Goal: Task Accomplishment & Management: Complete application form

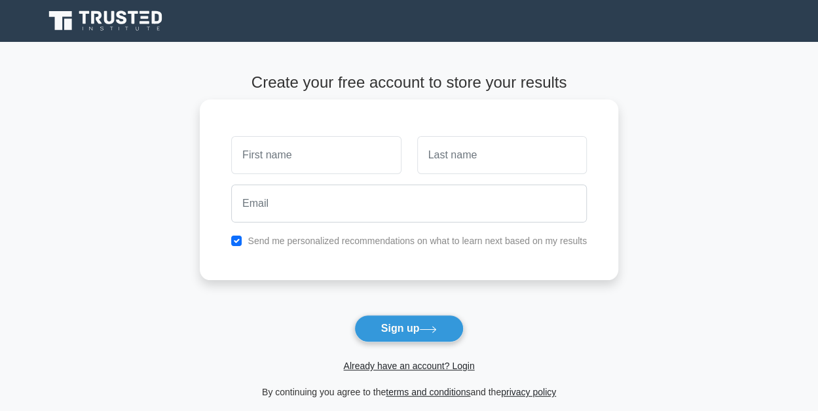
click at [329, 158] on input "text" at bounding box center [316, 155] width 170 height 38
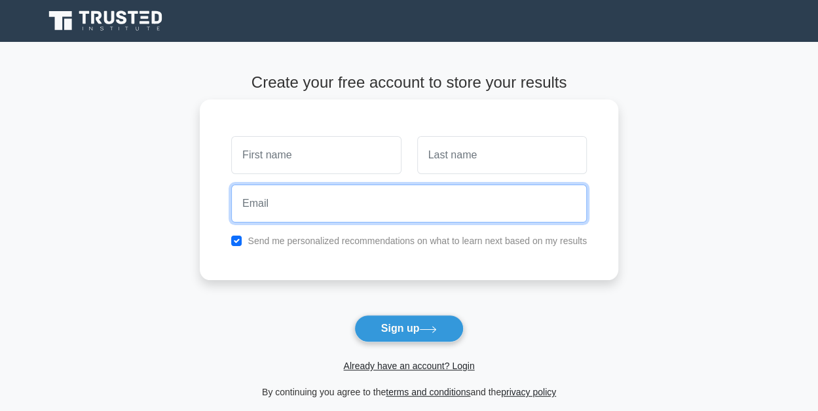
click at [286, 204] on input "email" at bounding box center [409, 204] width 356 height 38
click at [346, 200] on input "email" at bounding box center [409, 204] width 356 height 38
drag, startPoint x: 321, startPoint y: 209, endPoint x: 333, endPoint y: 206, distance: 12.2
click at [322, 206] on input "email" at bounding box center [409, 204] width 356 height 38
click at [342, 188] on input "email" at bounding box center [409, 204] width 356 height 38
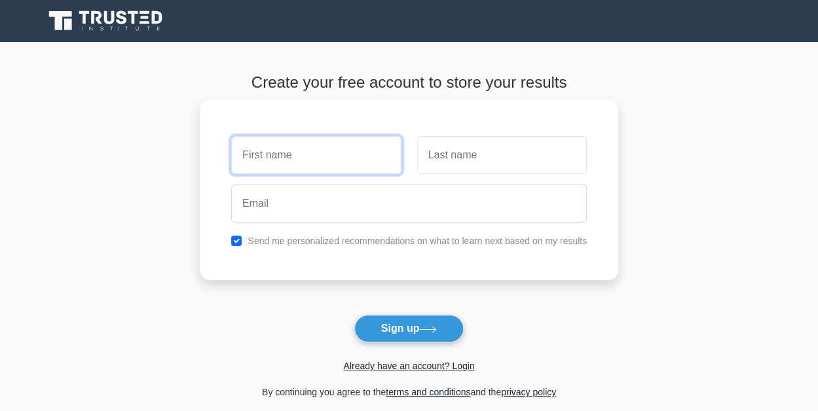
click at [396, 157] on input "text" at bounding box center [316, 155] width 170 height 38
click at [316, 160] on input "oluwaseyi688@mail.com" at bounding box center [316, 155] width 170 height 38
type input "oluwaseyi688@gmail.com"
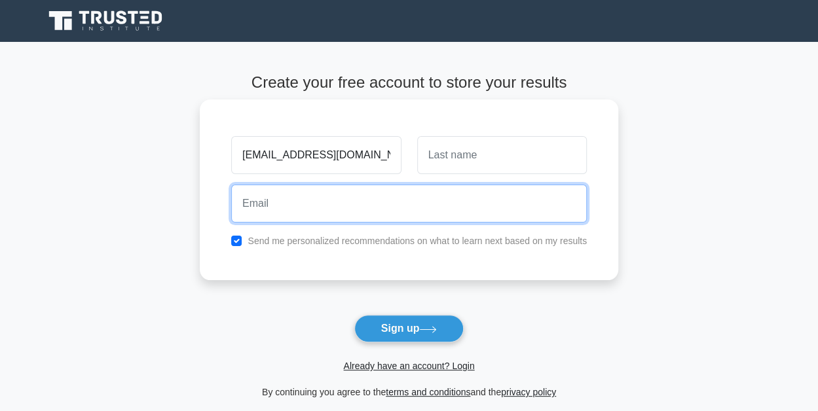
click at [307, 211] on input "email" at bounding box center [409, 204] width 356 height 38
click at [417, 201] on input "ol" at bounding box center [409, 204] width 356 height 38
click at [271, 201] on input "ol" at bounding box center [409, 204] width 356 height 38
type input "ol"
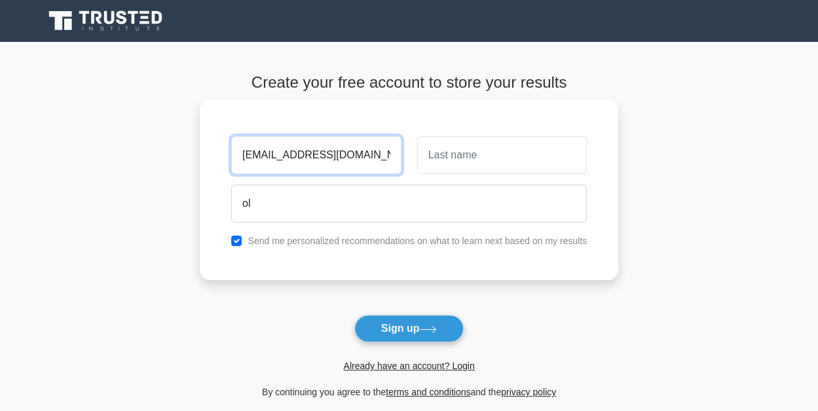
drag, startPoint x: 367, startPoint y: 158, endPoint x: 236, endPoint y: 159, distance: 131.0
click at [236, 159] on input "oluwaseyi688@gmail.com" at bounding box center [316, 155] width 170 height 38
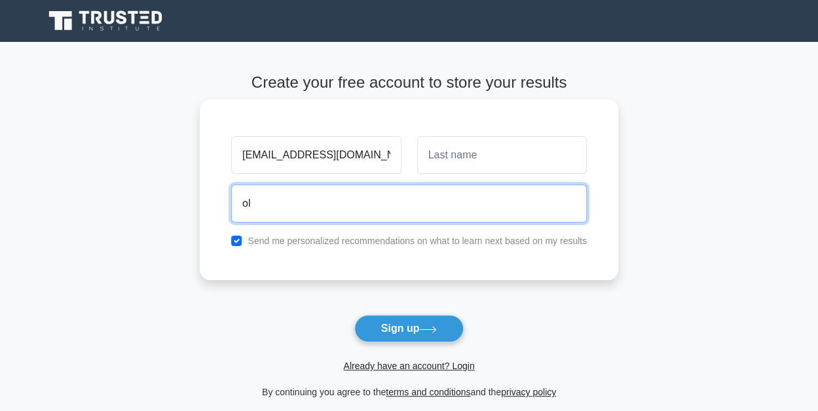
click at [270, 199] on input "ol" at bounding box center [409, 204] width 356 height 38
drag, startPoint x: 263, startPoint y: 202, endPoint x: 229, endPoint y: 195, distance: 34.7
click at [229, 195] on div "ol" at bounding box center [408, 203] width 371 height 48
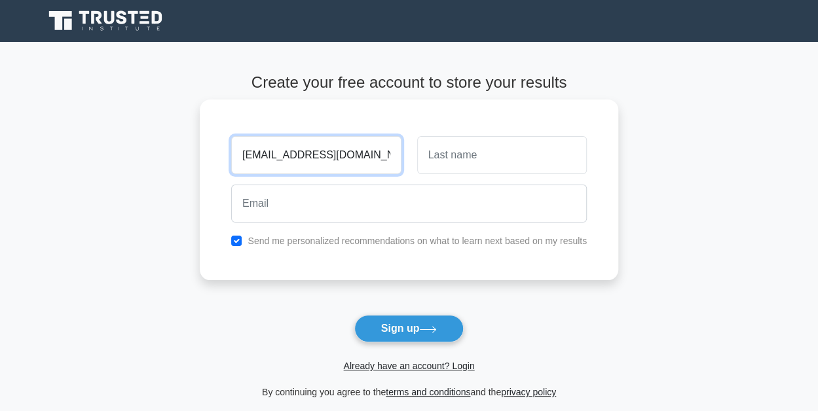
drag, startPoint x: 364, startPoint y: 153, endPoint x: 238, endPoint y: 126, distance: 128.6
click at [238, 126] on div "oluwaseyi688@gmail.com Send me personalized recommendations on what to learn ne…" at bounding box center [409, 190] width 419 height 181
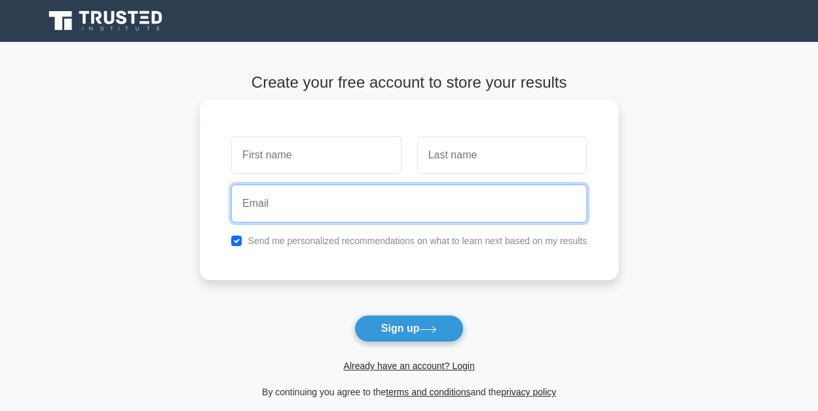
click at [272, 193] on input "email" at bounding box center [409, 204] width 356 height 38
paste input "oluwaseyi688@gmail.com"
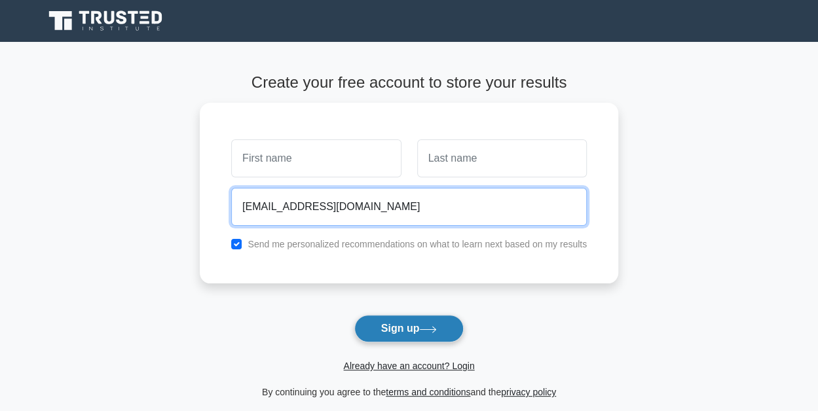
type input "oluwaseyi688@gmail.com"
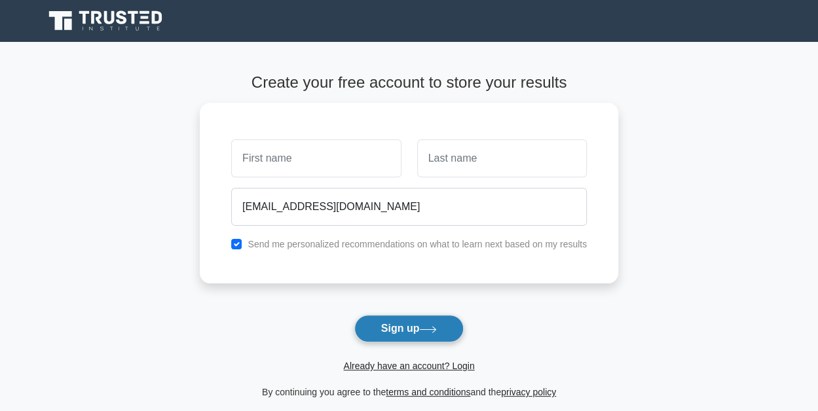
click at [415, 327] on button "Sign up" at bounding box center [409, 329] width 110 height 28
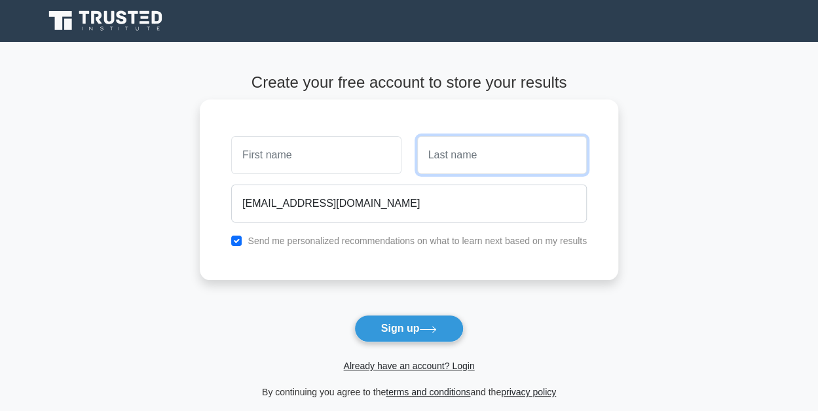
click at [453, 154] on input "text" at bounding box center [502, 155] width 170 height 38
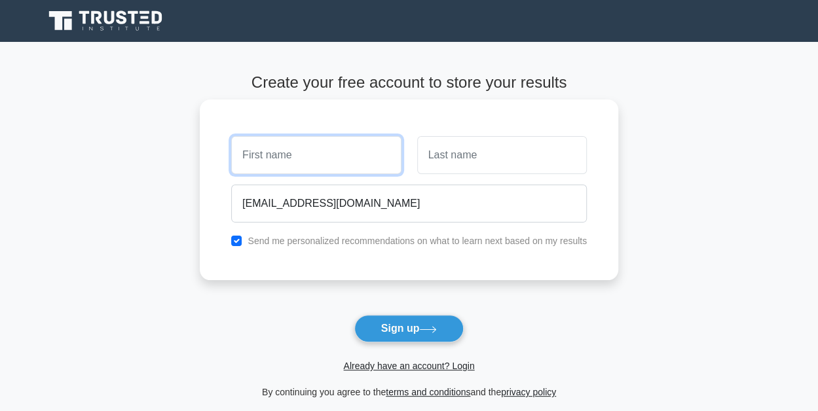
click at [312, 143] on input "text" at bounding box center [316, 155] width 170 height 38
type input "oluwaseyi"
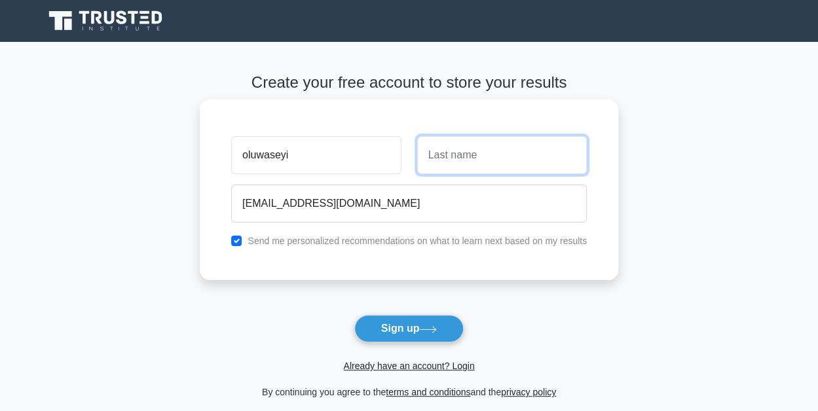
click at [480, 157] on input "text" at bounding box center [502, 155] width 170 height 38
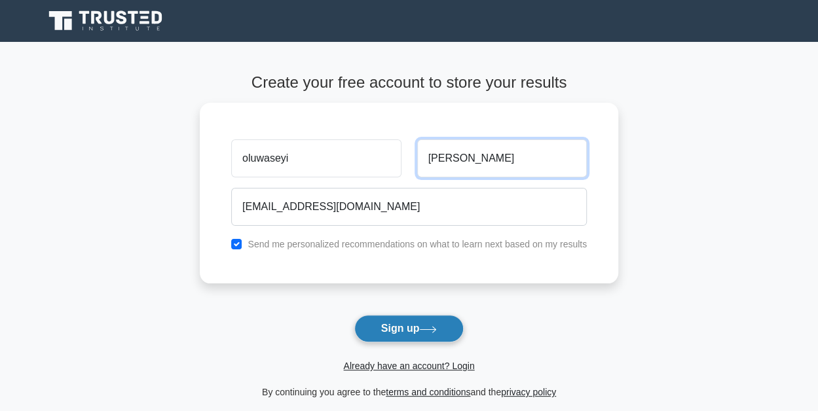
type input "elizabeth"
click at [437, 326] on icon at bounding box center [428, 329] width 18 height 7
